Goal: Find specific page/section: Find specific page/section

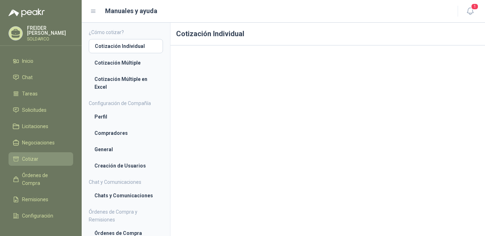
click at [33, 159] on span "Cotizar" at bounding box center [30, 159] width 16 height 8
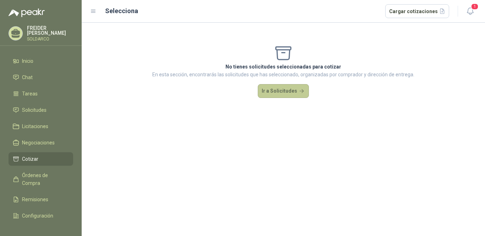
click at [276, 90] on button "Ir a Solicitudes" at bounding box center [283, 91] width 51 height 14
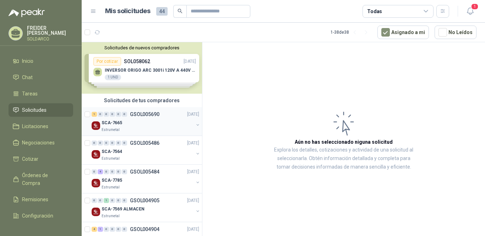
click at [147, 130] on div "Estrumetal" at bounding box center [147, 130] width 92 height 6
